Goal: Task Accomplishment & Management: Use online tool/utility

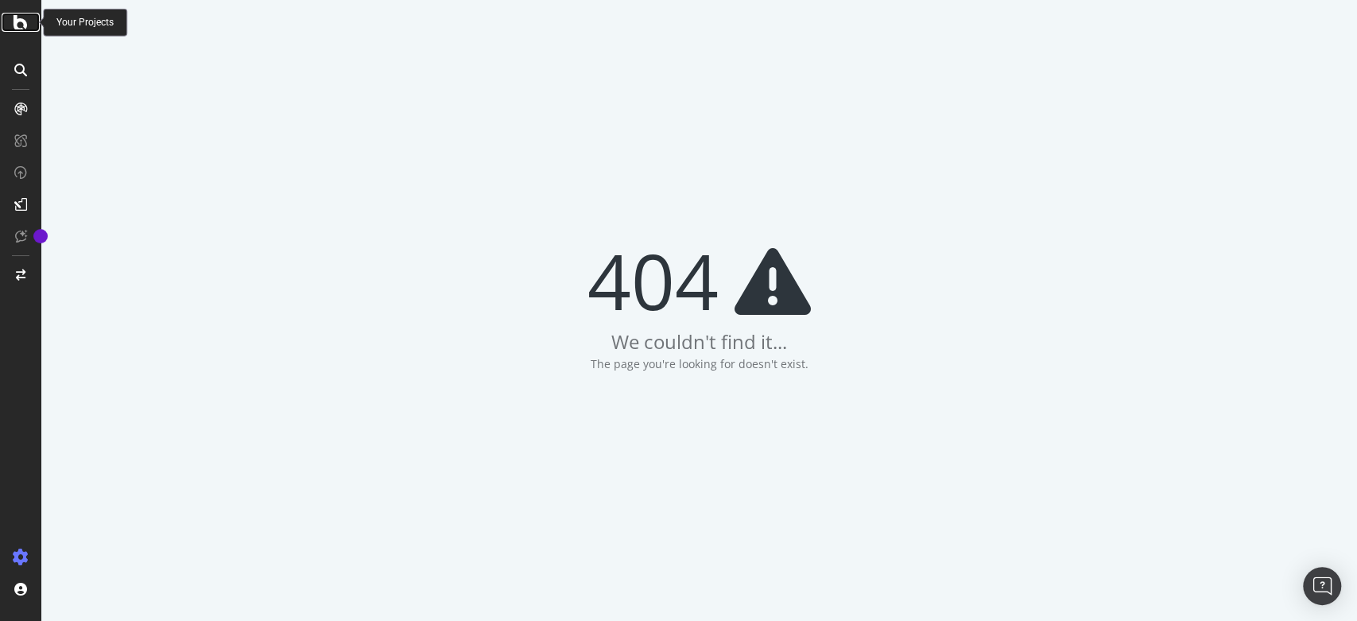
click at [19, 27] on icon at bounding box center [21, 22] width 14 height 19
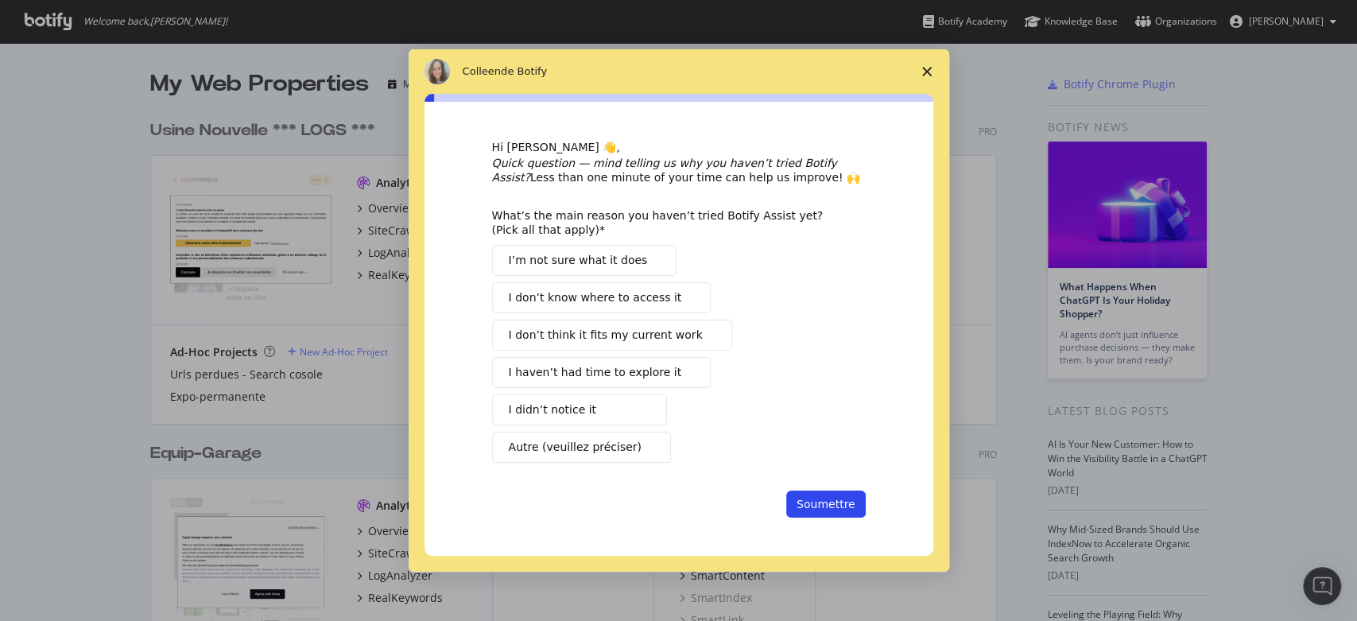
click at [922, 64] on span "Fermer l'enquête" at bounding box center [927, 71] width 45 height 45
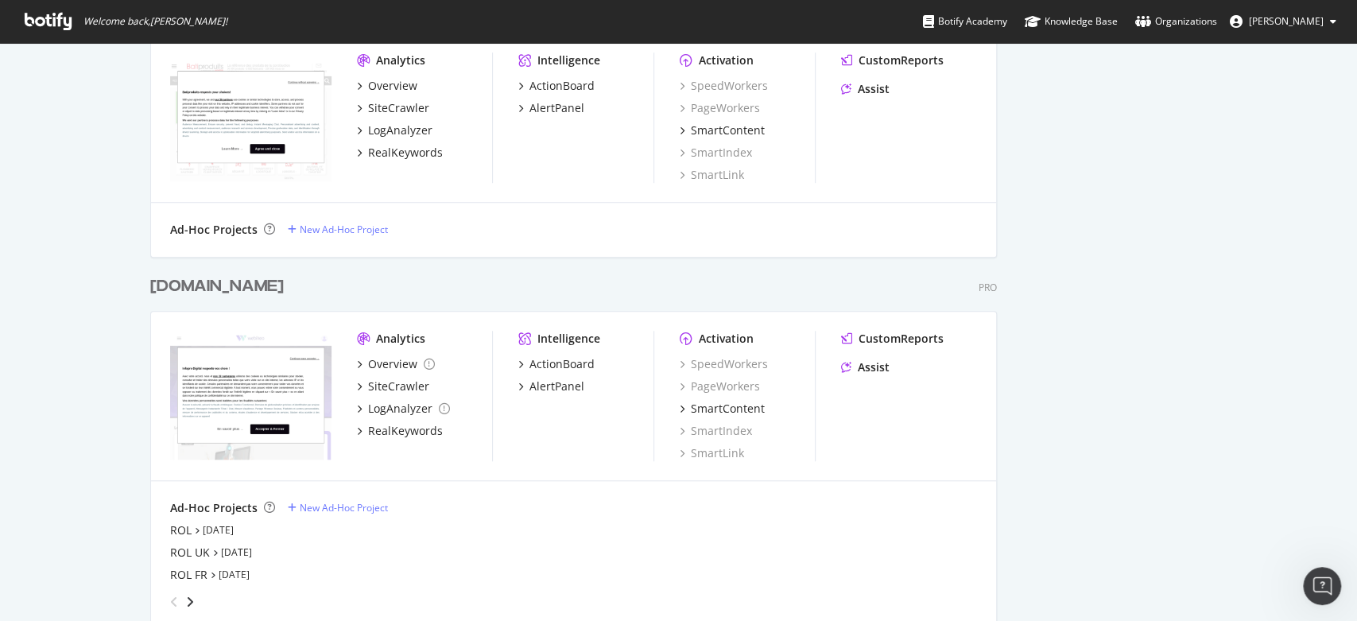
scroll to position [1036, 0]
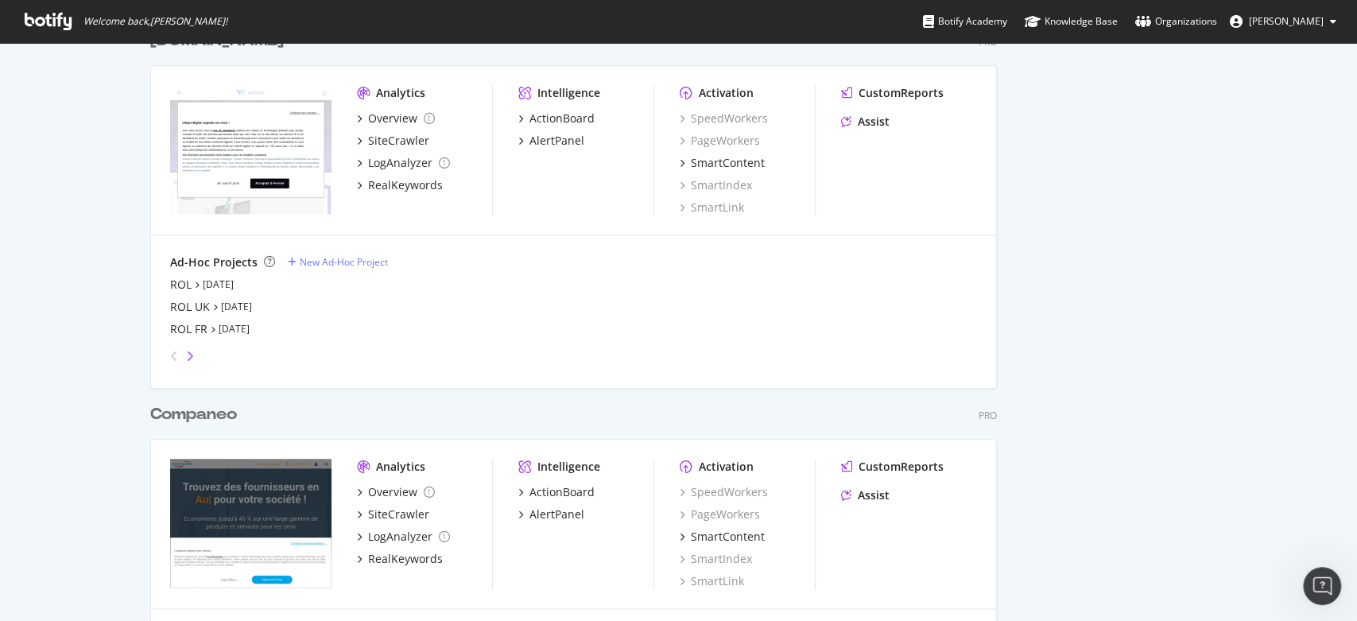
click at [186, 355] on icon "angle-right" at bounding box center [190, 356] width 8 height 13
click at [170, 356] on icon "angle-left" at bounding box center [174, 356] width 8 height 13
click at [170, 283] on div "ROL" at bounding box center [180, 285] width 21 height 16
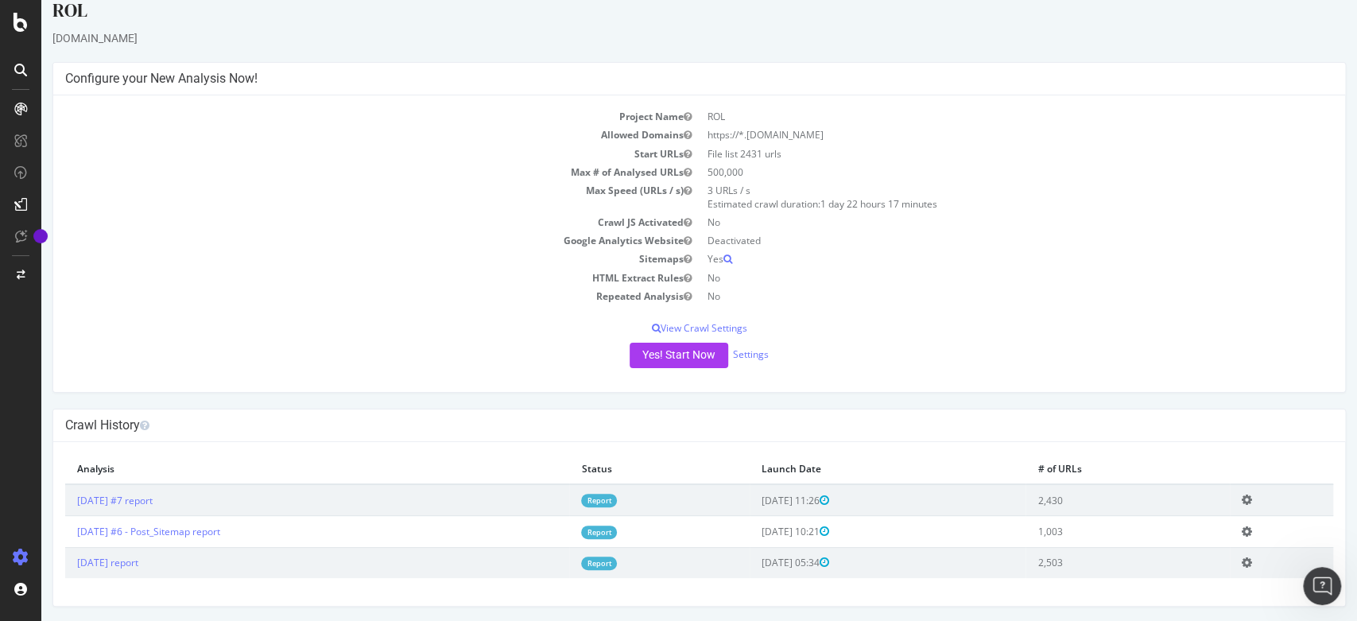
scroll to position [18, 0]
click at [661, 349] on button "Yes! Start Now" at bounding box center [679, 355] width 99 height 25
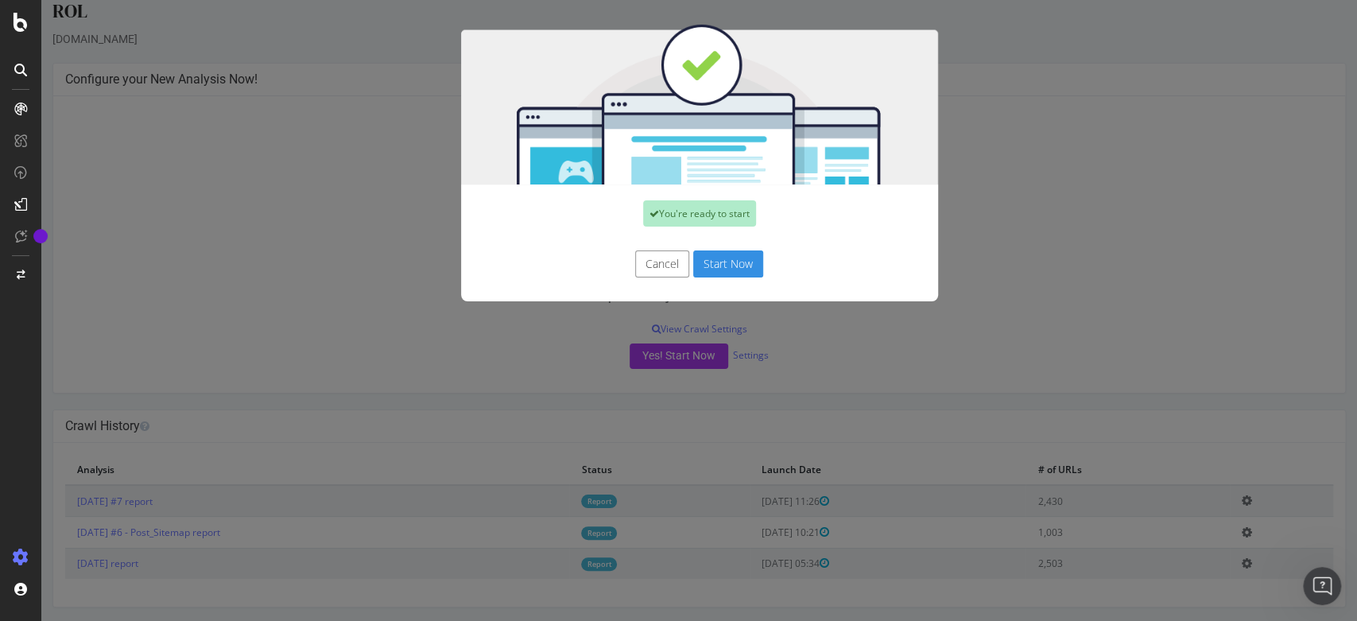
click at [727, 259] on button "Start Now" at bounding box center [728, 263] width 70 height 27
